Goal: Find contact information: Find contact information

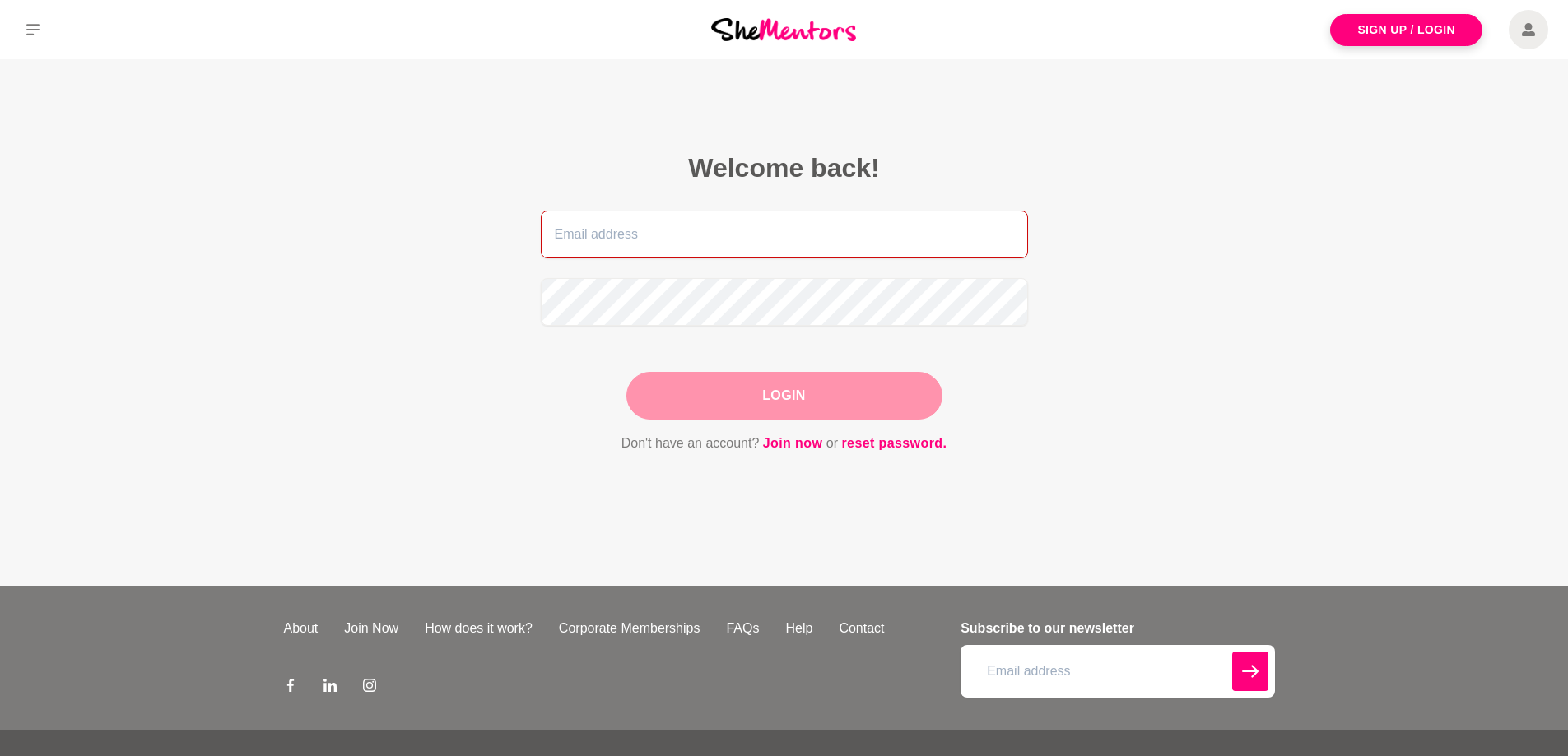
type input "[PERSON_NAME][EMAIL_ADDRESS][DOMAIN_NAME]"
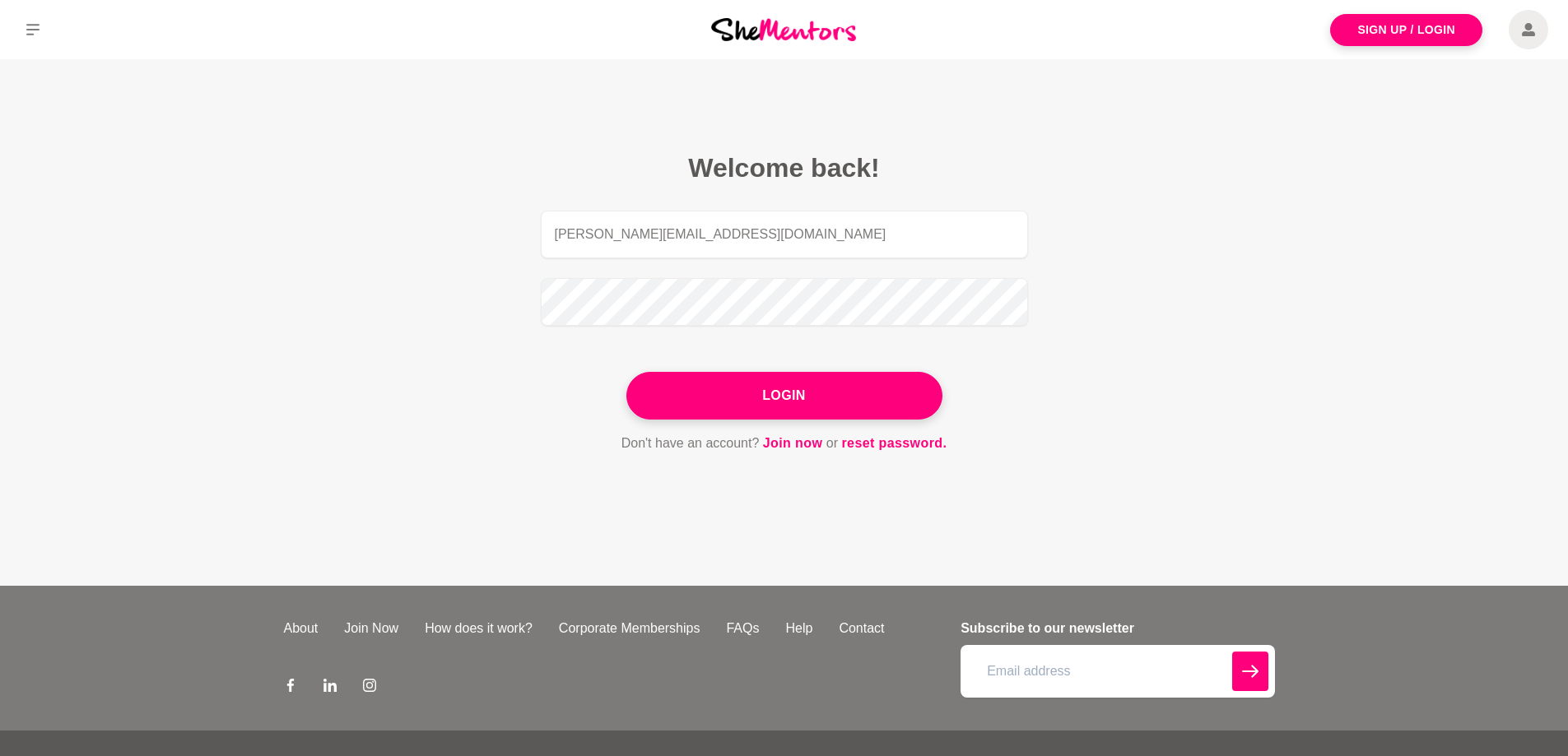
click at [1527, 335] on main "Welcome back! [EMAIL_ADDRESS][DOMAIN_NAME] Login Don't have an account? Join no…" at bounding box center [784, 322] width 1568 height 527
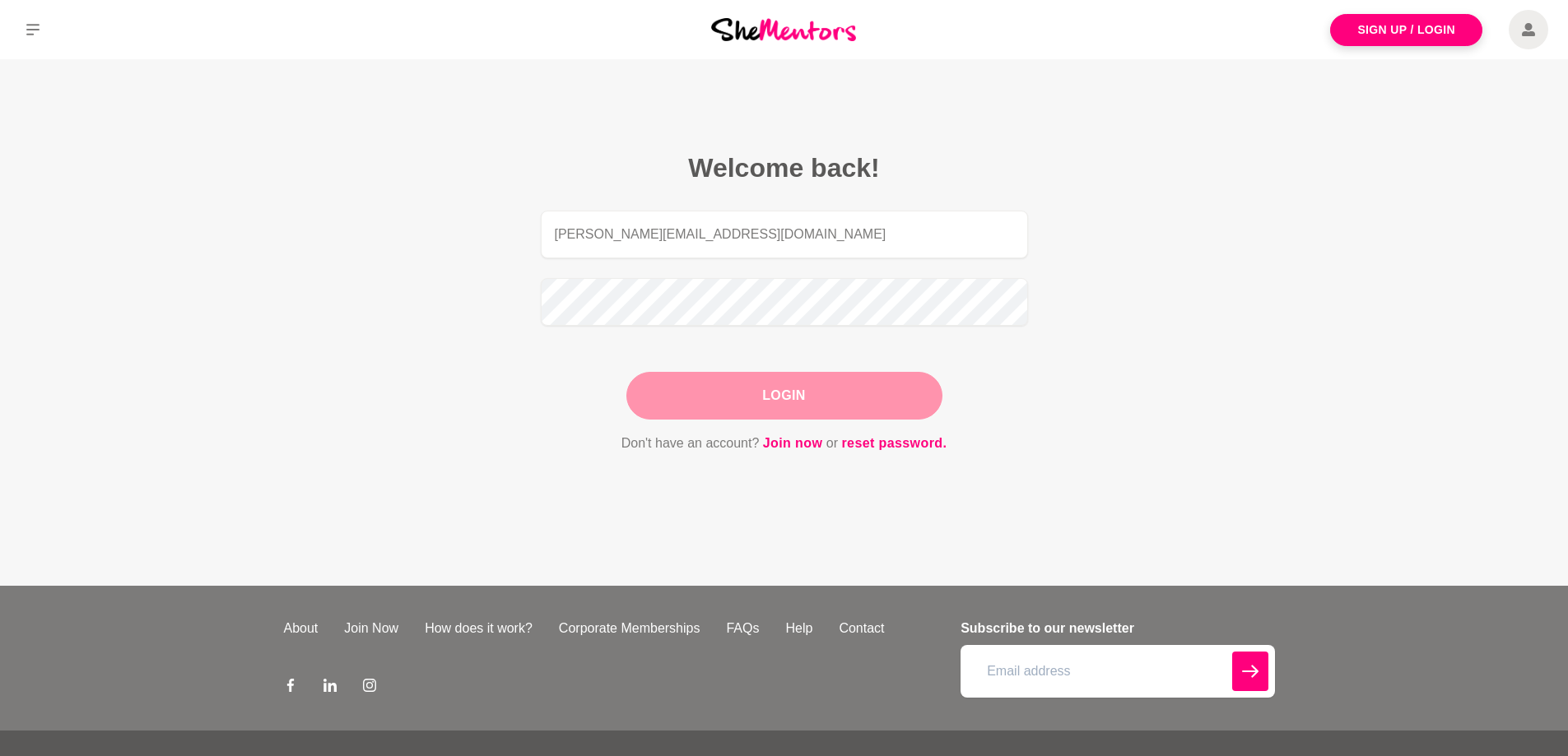
click at [791, 401] on button "Login" at bounding box center [784, 396] width 316 height 48
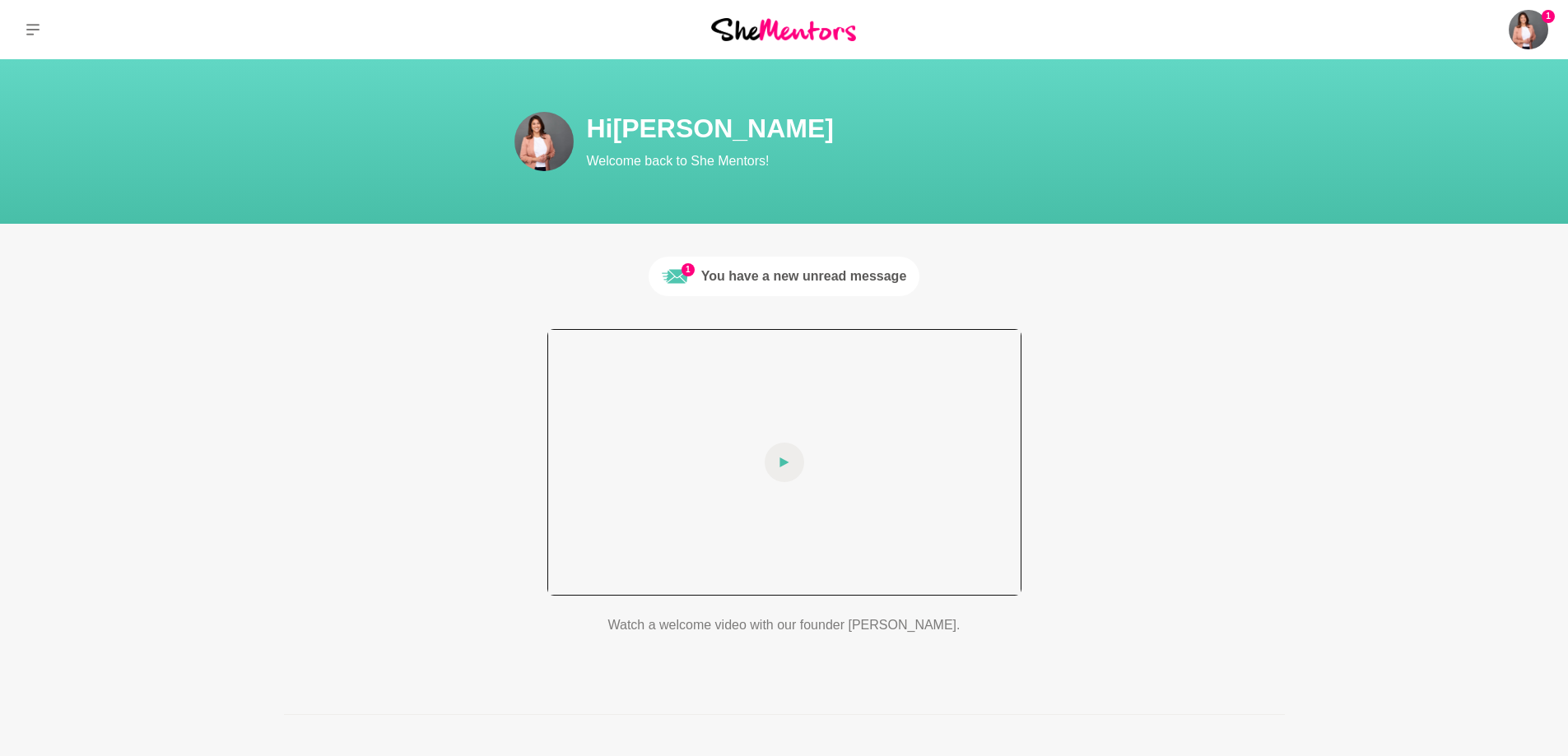
click at [791, 432] on div at bounding box center [784, 462] width 474 height 267
drag, startPoint x: 632, startPoint y: 395, endPoint x: 677, endPoint y: 371, distance: 51.0
drag, startPoint x: 677, startPoint y: 371, endPoint x: 661, endPoint y: 342, distance: 33.1
click at [661, 341] on div at bounding box center [784, 462] width 474 height 267
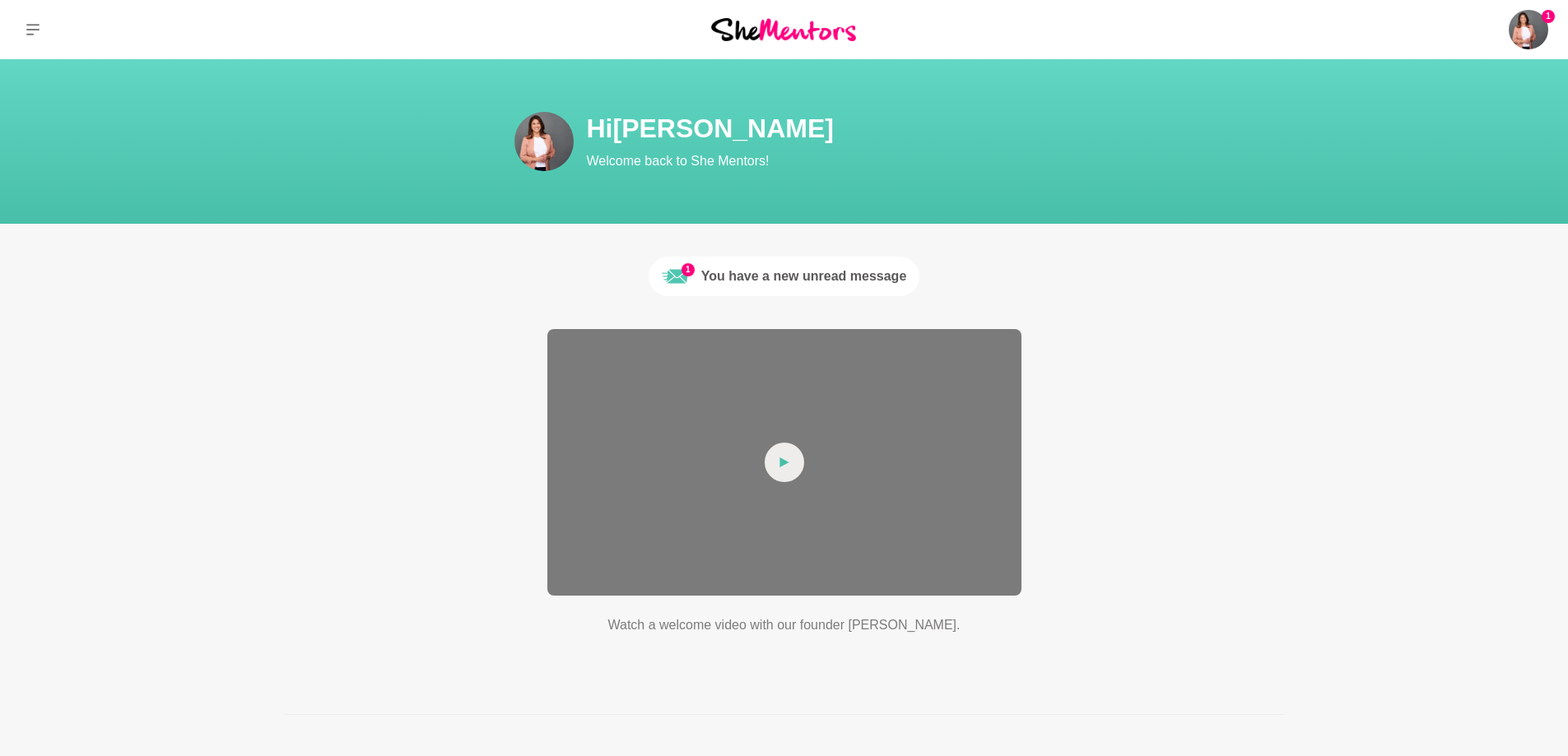
click at [805, 269] on div "You have a new unread message" at bounding box center [804, 276] width 205 height 20
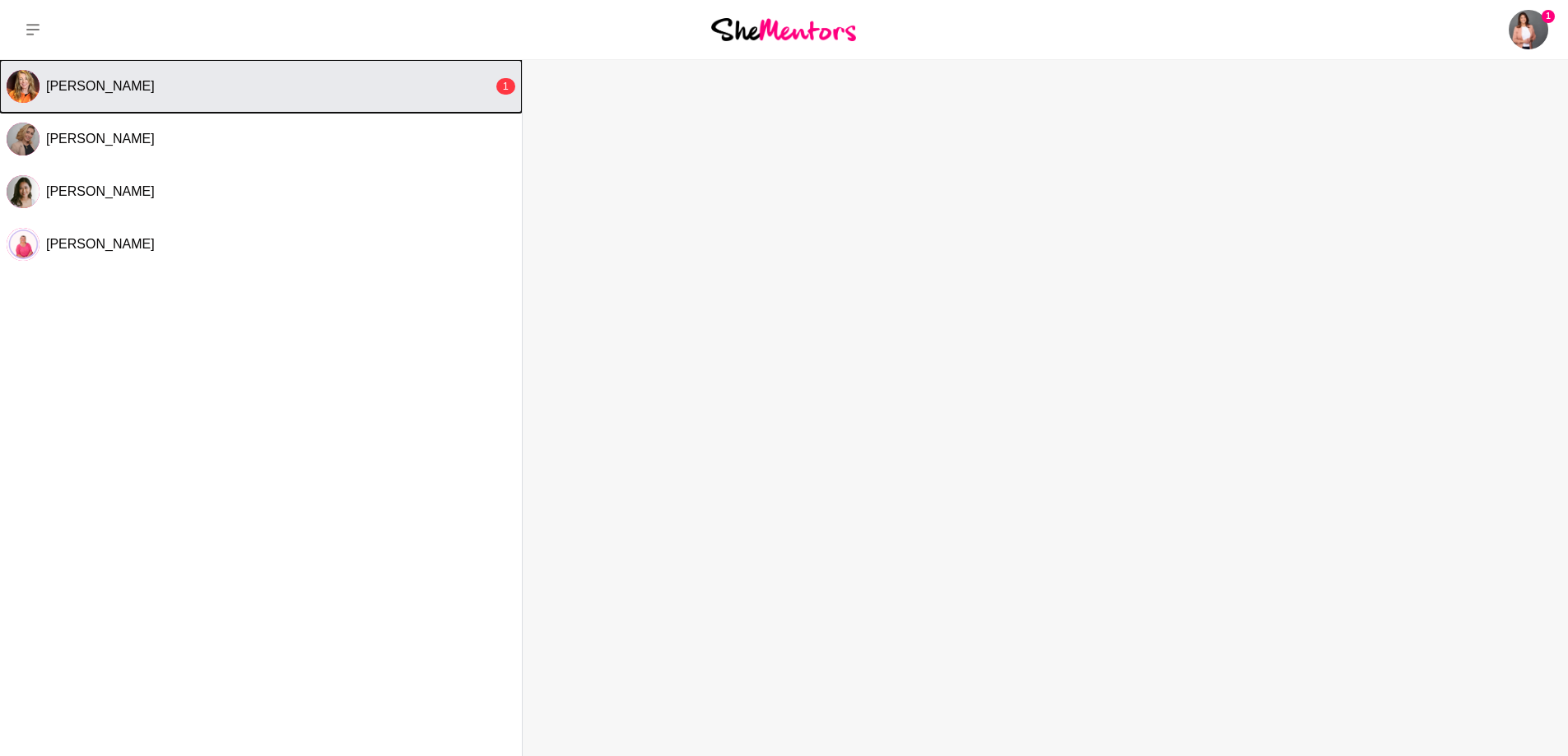
click at [99, 86] on span "[PERSON_NAME]" at bounding box center [100, 86] width 109 height 14
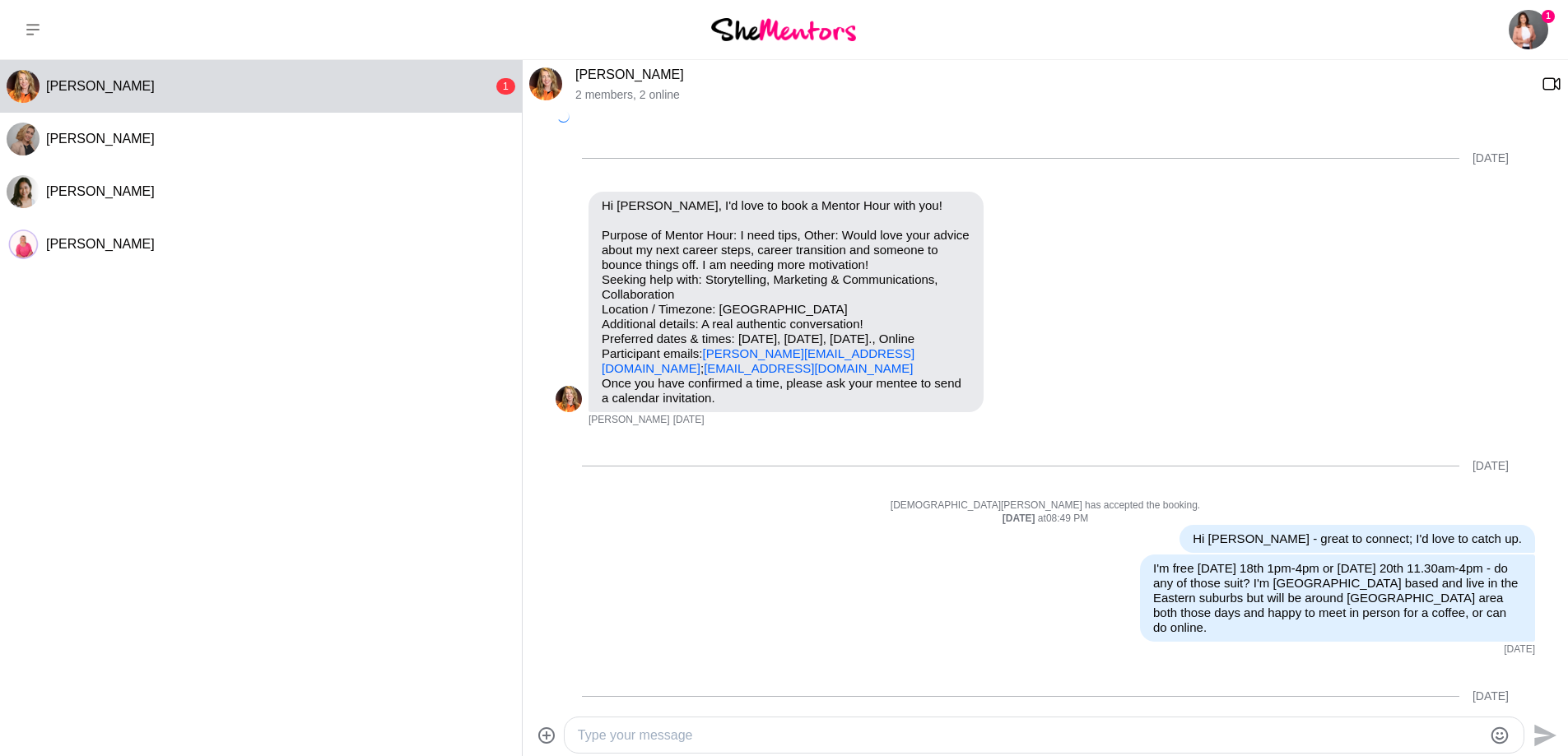
scroll to position [696, 0]
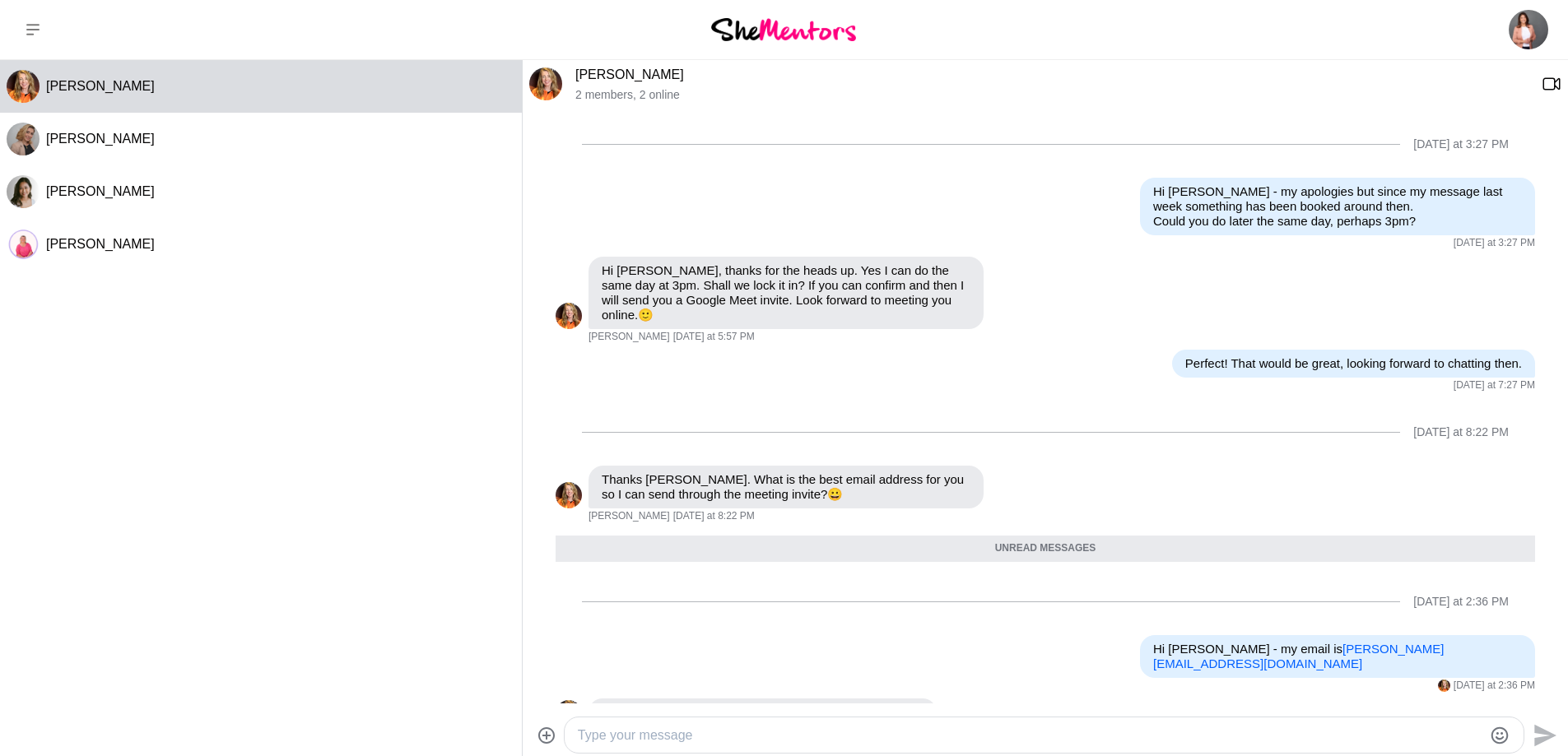
click at [741, 726] on textarea "Type your message" at bounding box center [1030, 736] width 904 height 20
click at [535, 90] on img at bounding box center [546, 84] width 32 height 32
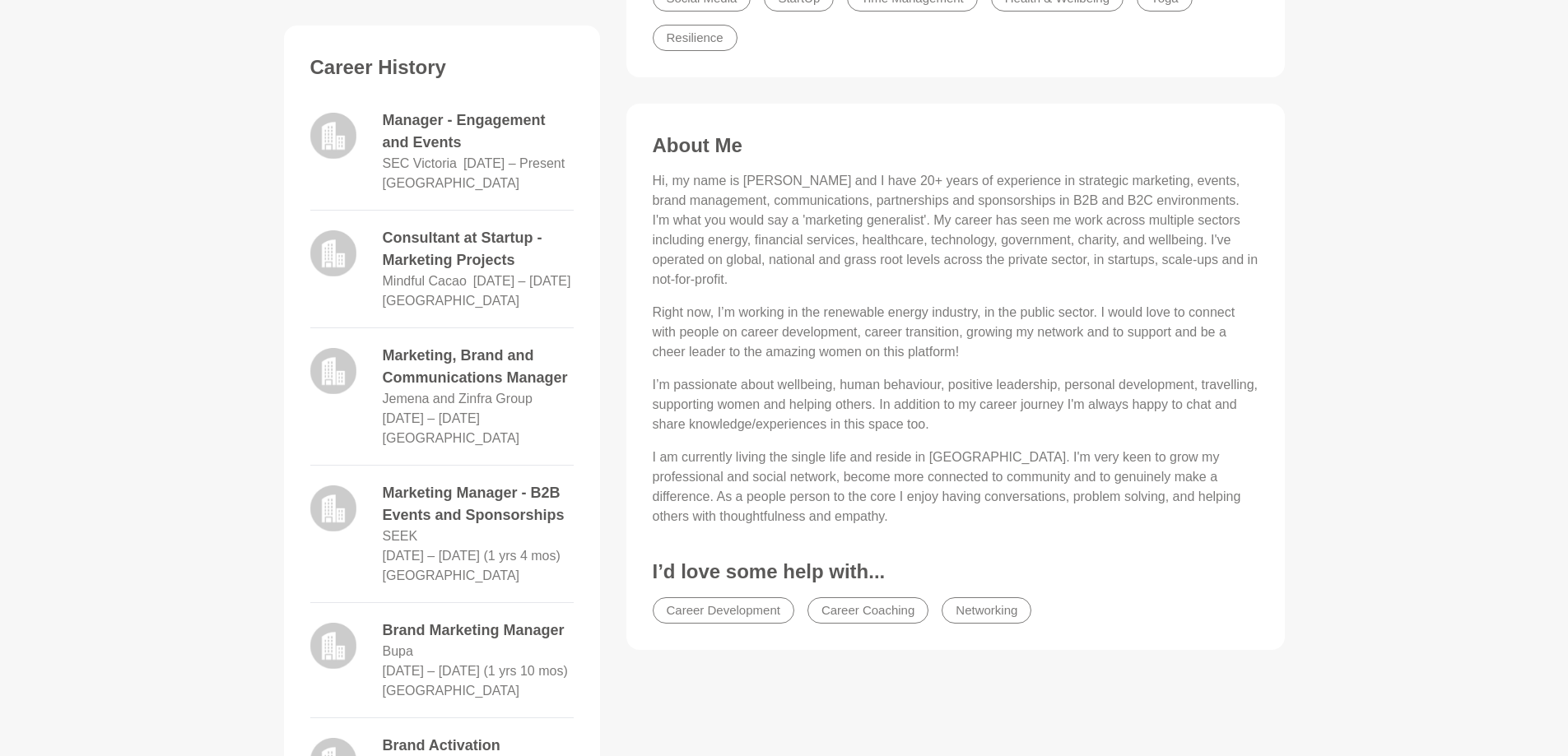
scroll to position [699, 0]
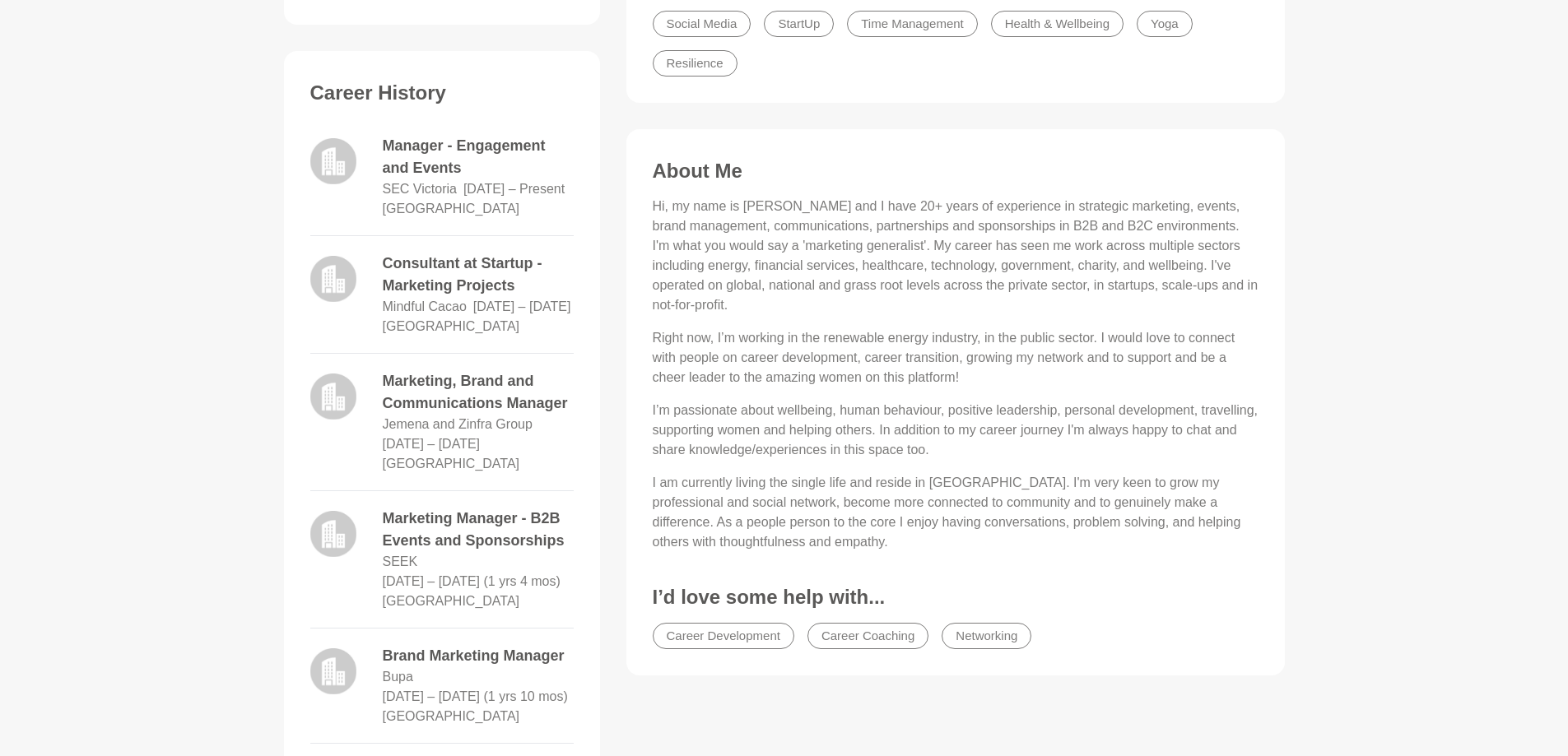
click at [1450, 190] on main "Booked Out [PERSON_NAME] Strategic Marketing in B2C and B2B, Brand Management, …" at bounding box center [784, 332] width 1568 height 1942
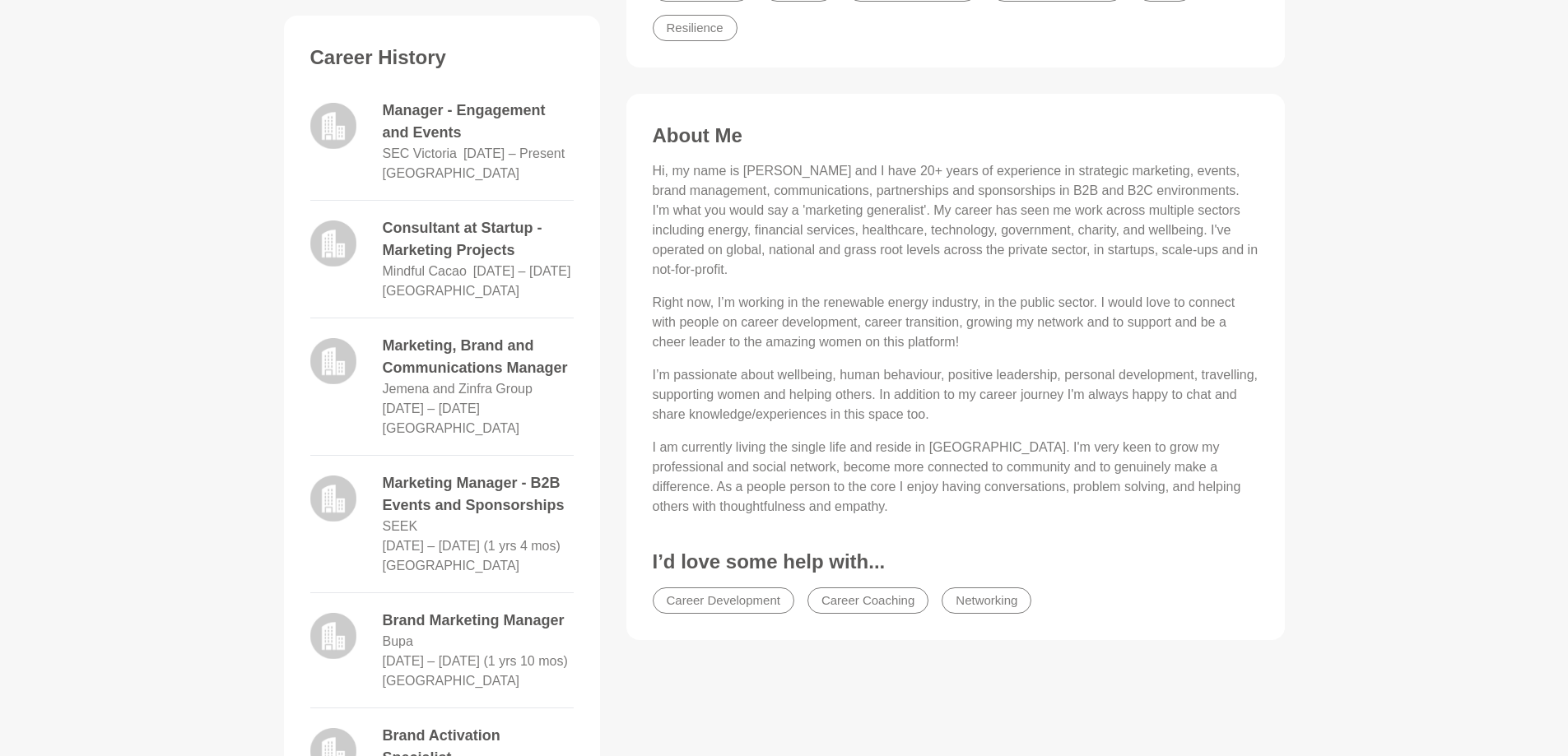
scroll to position [732, 0]
click at [1470, 251] on main "Booked Out [PERSON_NAME] Strategic Marketing in B2C and B2B, Brand Management, …" at bounding box center [784, 298] width 1568 height 1942
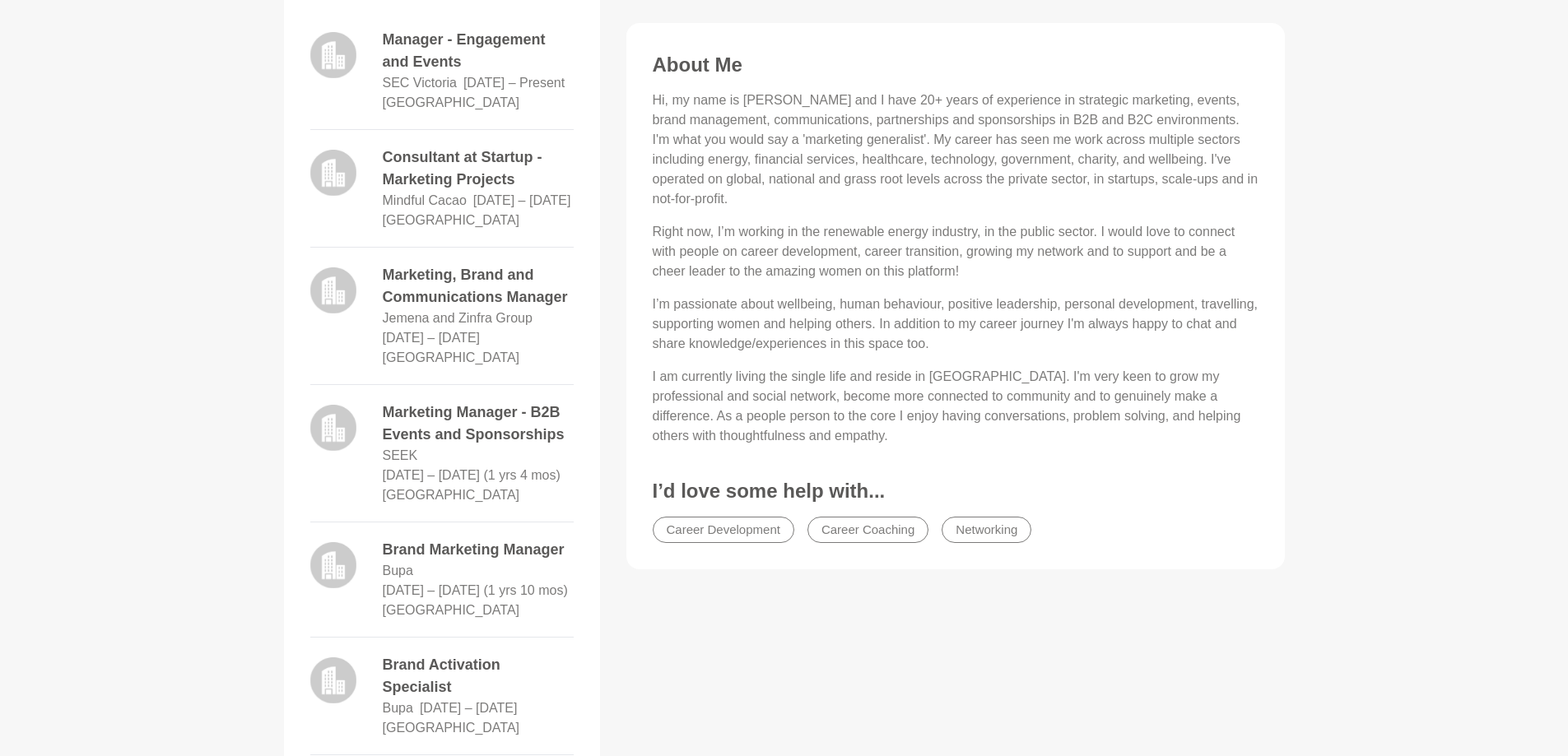
scroll to position [803, 0]
click at [1492, 289] on main "Booked Out [PERSON_NAME] Strategic Marketing in B2C and B2B, Brand Management, …" at bounding box center [784, 227] width 1568 height 1942
click at [1432, 342] on main "Booked Out [PERSON_NAME] Strategic Marketing in B2C and B2B, Brand Management, …" at bounding box center [784, 227] width 1568 height 1942
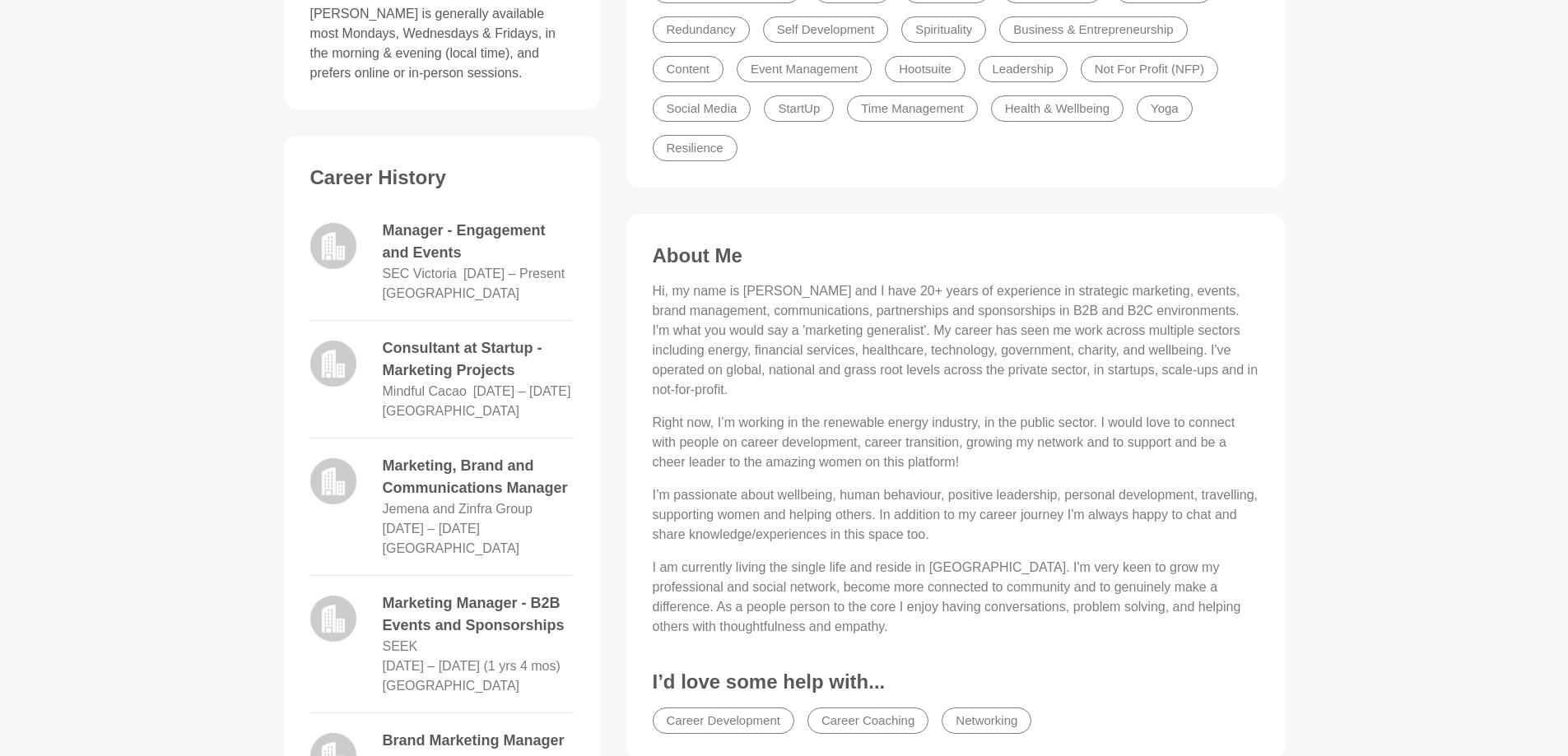
scroll to position [691, 0]
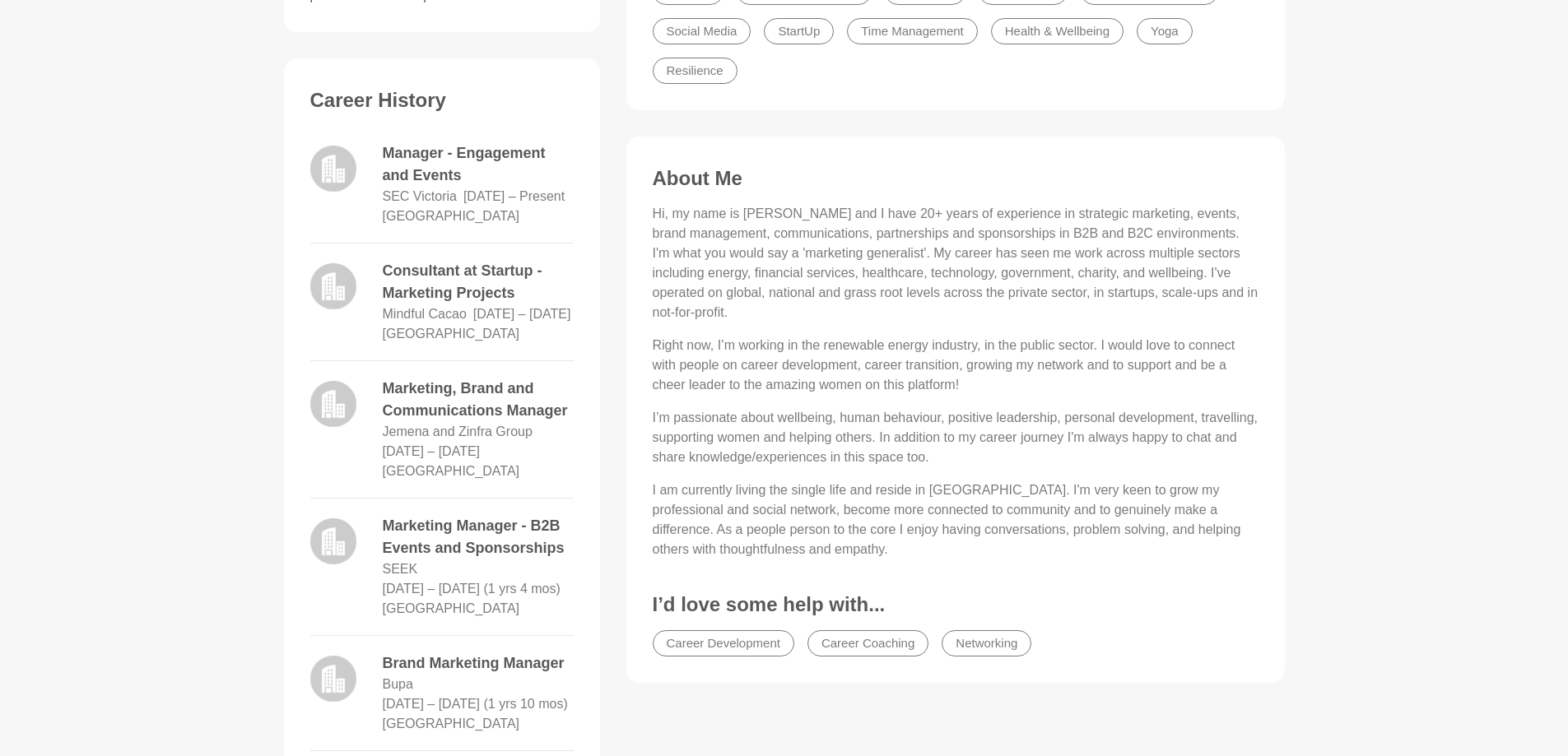
click at [876, 236] on p "Hi, my name is [PERSON_NAME] and I have 20+ years of experience in strategic ma…" at bounding box center [956, 264] width 606 height 119
click at [723, 214] on p "Hi, my name is [PERSON_NAME] and I have 20+ years of experience in strategic ma…" at bounding box center [956, 264] width 606 height 119
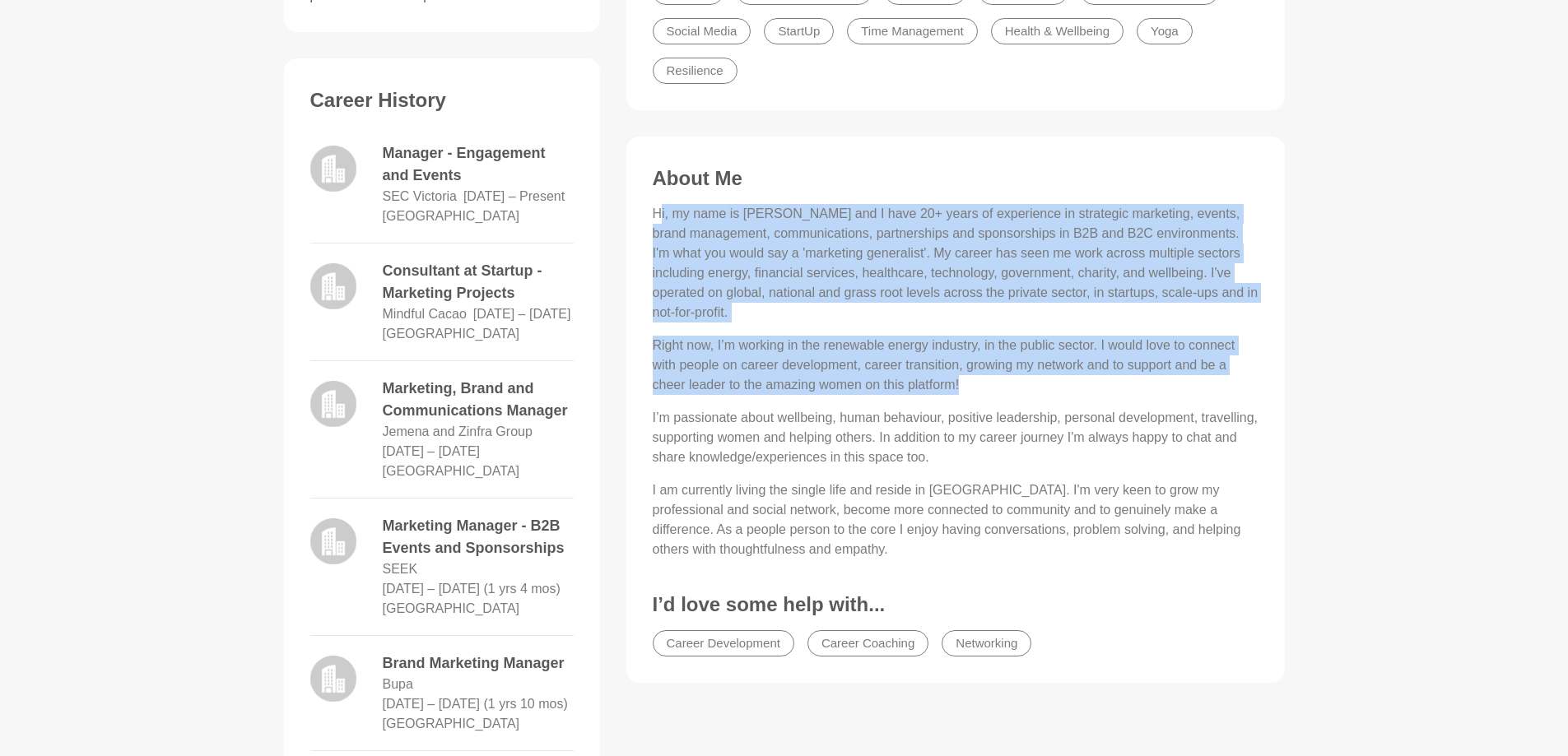
drag, startPoint x: 656, startPoint y: 216, endPoint x: 1066, endPoint y: 395, distance: 447.4
click at [1066, 395] on div "Hi, my name is [PERSON_NAME] and I have 20+ years of experience in strategic ma…" at bounding box center [956, 382] width 606 height 356
click at [989, 381] on p "Right now, I’m working in the renewable energy industry, in the public sector. …" at bounding box center [956, 365] width 606 height 59
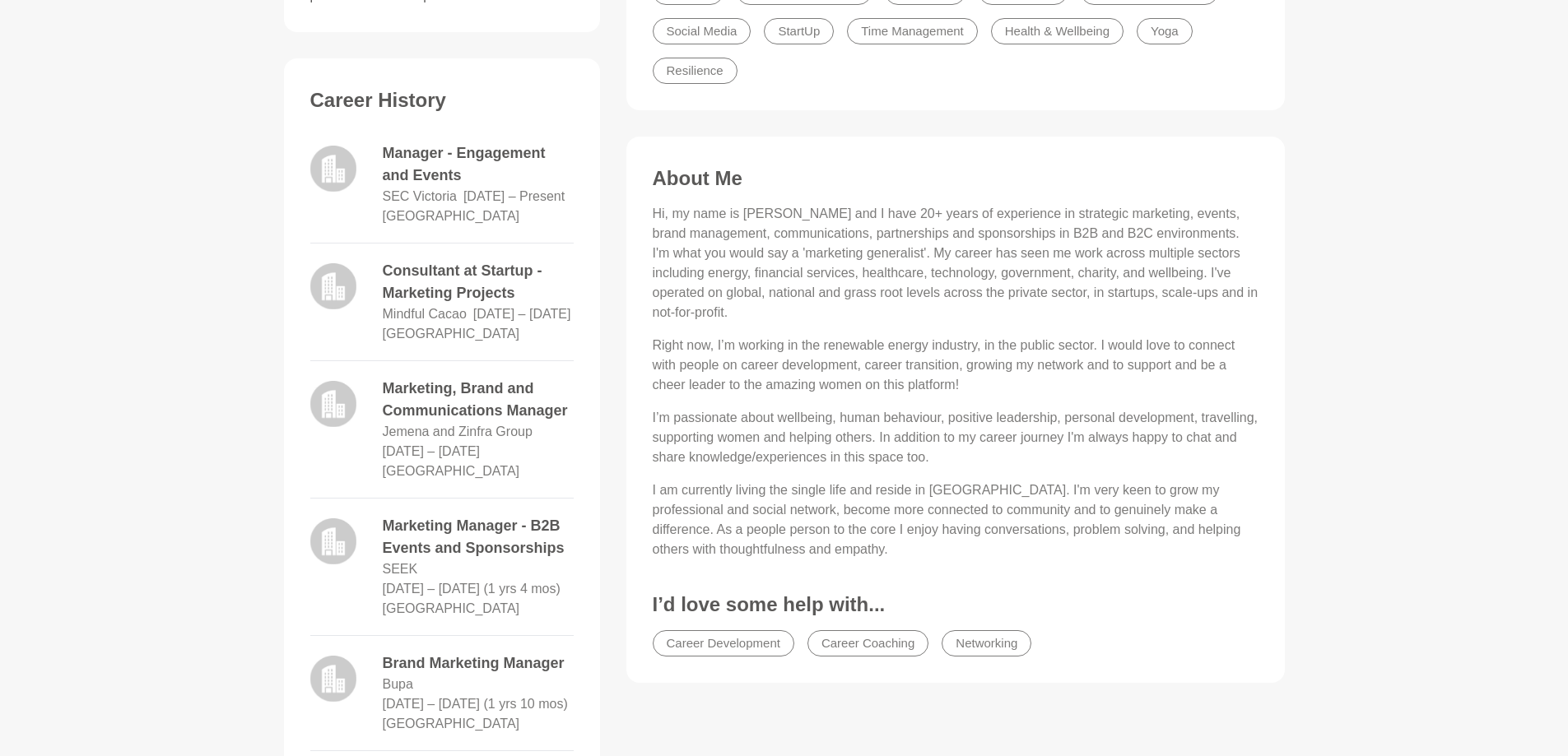
click at [1064, 262] on p "Hi, my name is [PERSON_NAME] and I have 20+ years of experience in strategic ma…" at bounding box center [956, 264] width 606 height 119
click at [859, 248] on p "Hi, my name is [PERSON_NAME] and I have 20+ years of experience in strategic ma…" at bounding box center [956, 264] width 606 height 119
click at [655, 224] on p "Hi, my name is [PERSON_NAME] and I have 20+ years of experience in strategic ma…" at bounding box center [956, 264] width 606 height 119
drag, startPoint x: 653, startPoint y: 209, endPoint x: 1063, endPoint y: 545, distance: 530.1
click at [1063, 545] on div "Hi, my name is [PERSON_NAME] and I have 20+ years of experience in strategic ma…" at bounding box center [956, 382] width 606 height 356
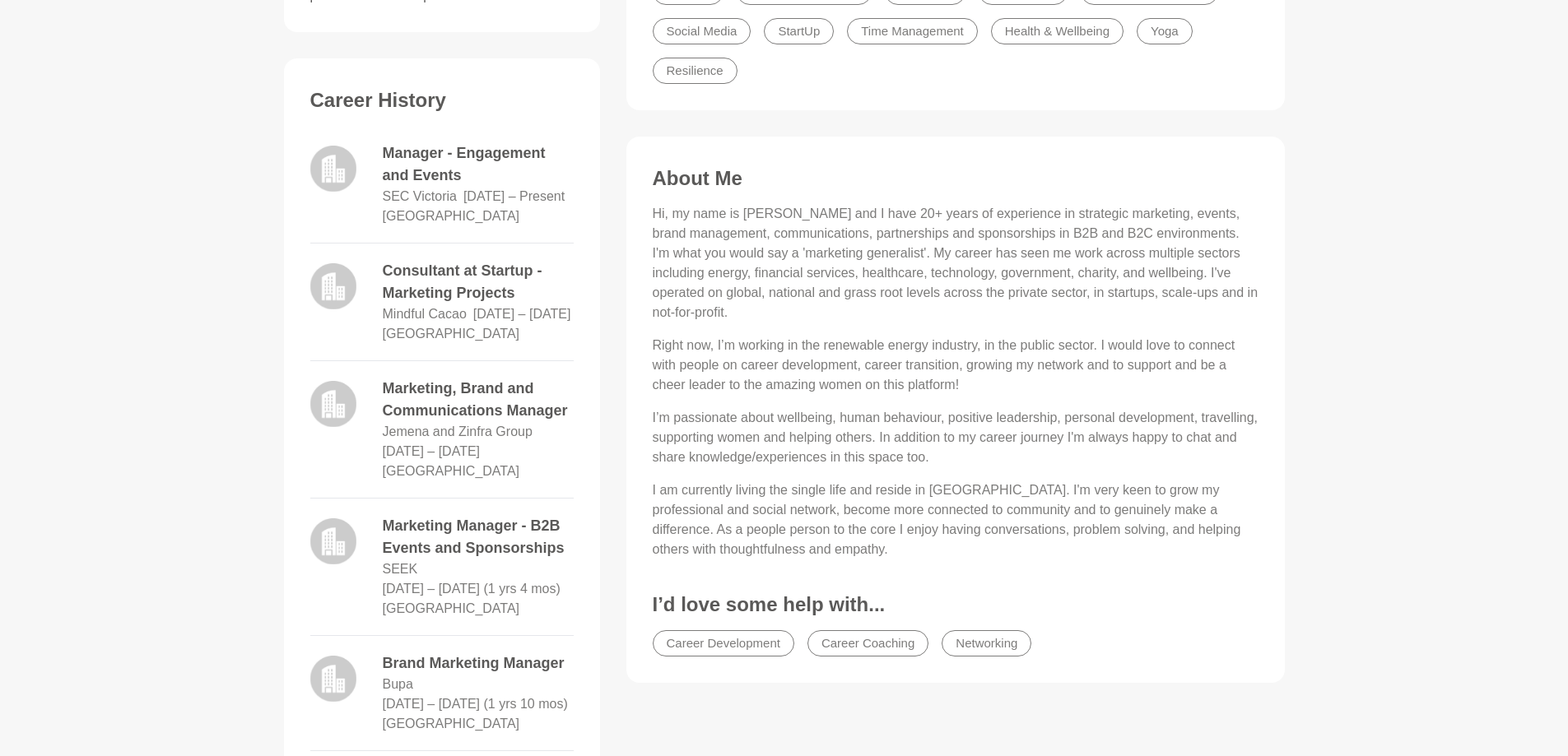
click at [913, 489] on p "I am currently living the single life and reside in [GEOGRAPHIC_DATA]. I'm very…" at bounding box center [956, 520] width 606 height 79
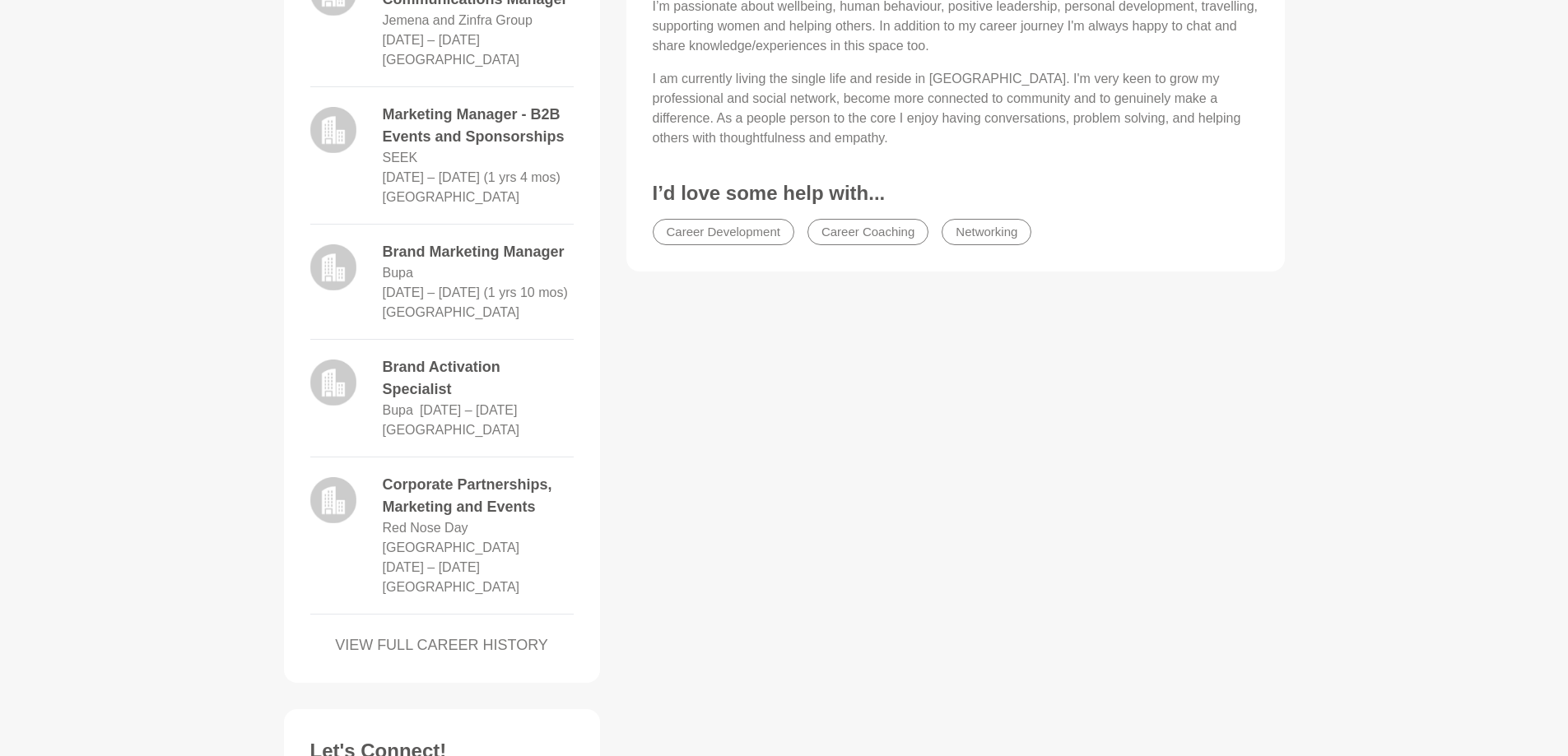
scroll to position [1267, 0]
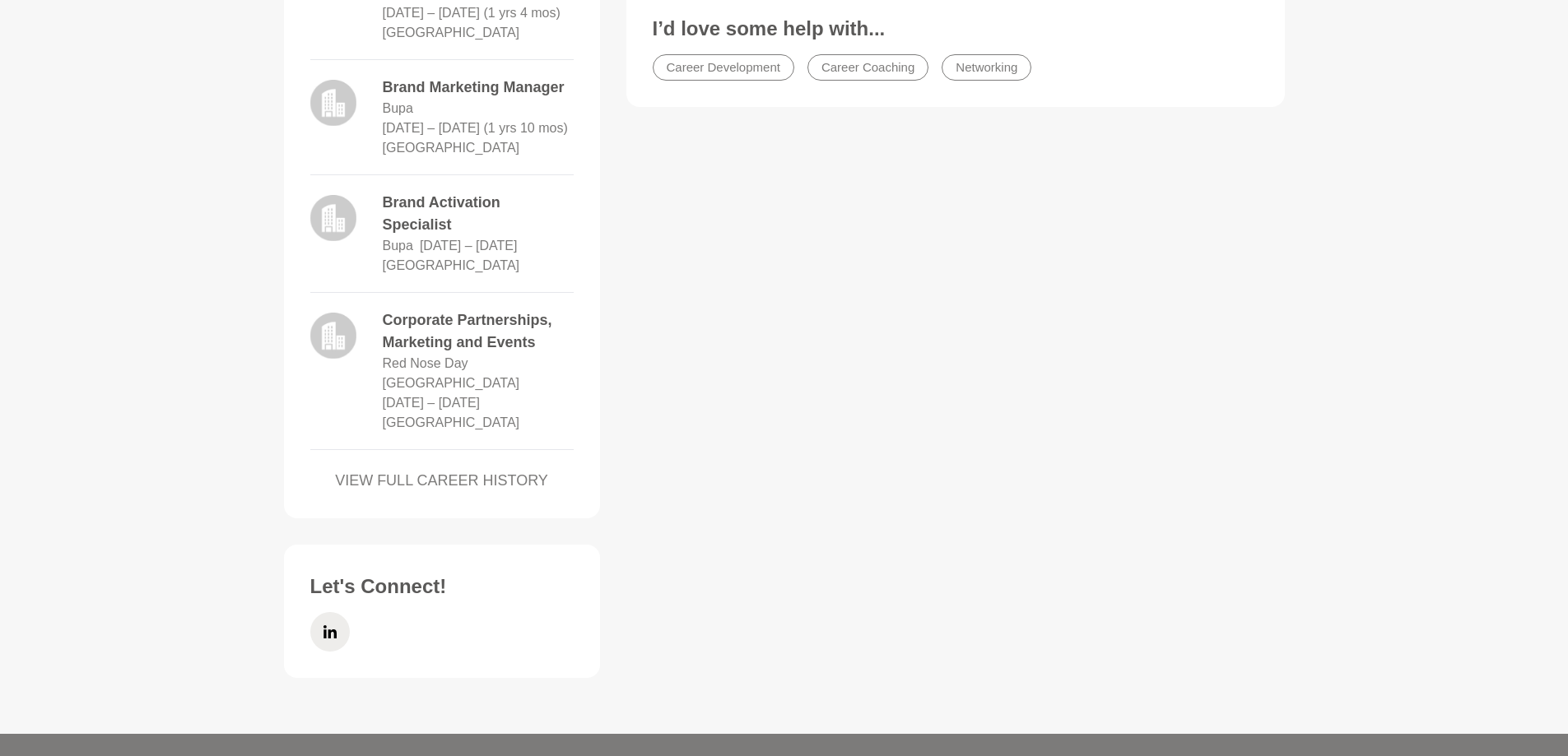
click at [454, 492] on link "VIEW FULL CAREER HISTORY" at bounding box center [442, 481] width 264 height 22
